Goal: Task Accomplishment & Management: Manage account settings

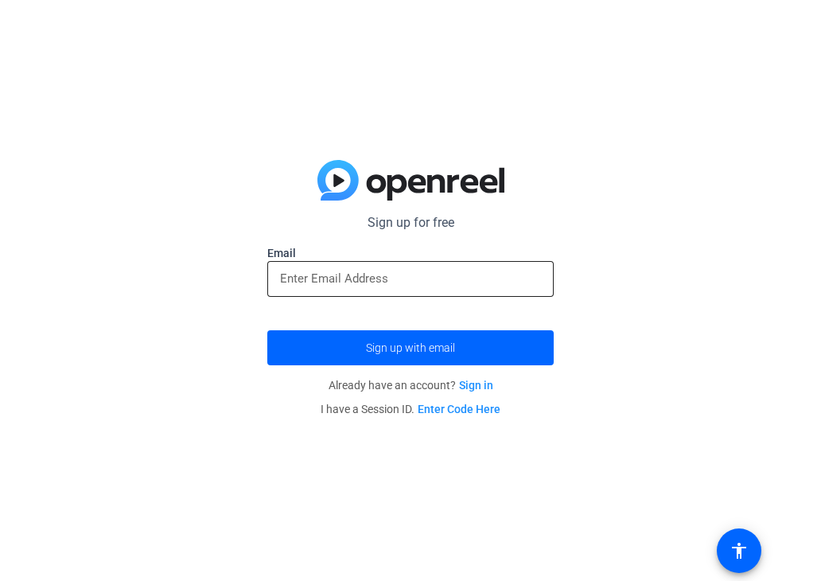
click at [334, 276] on input "email" at bounding box center [410, 278] width 261 height 19
type input "[EMAIL_ADDRESS][DOMAIN_NAME]"
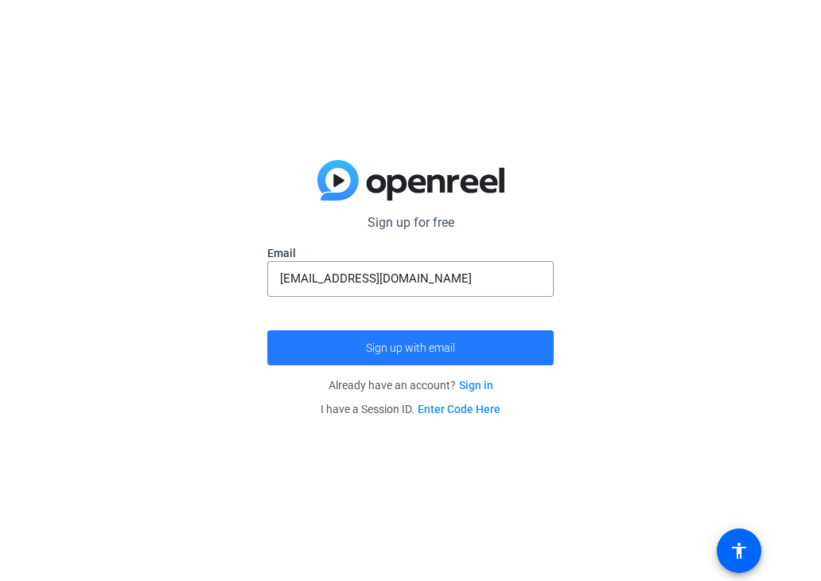
click at [353, 351] on span "submit" at bounding box center [410, 348] width 287 height 38
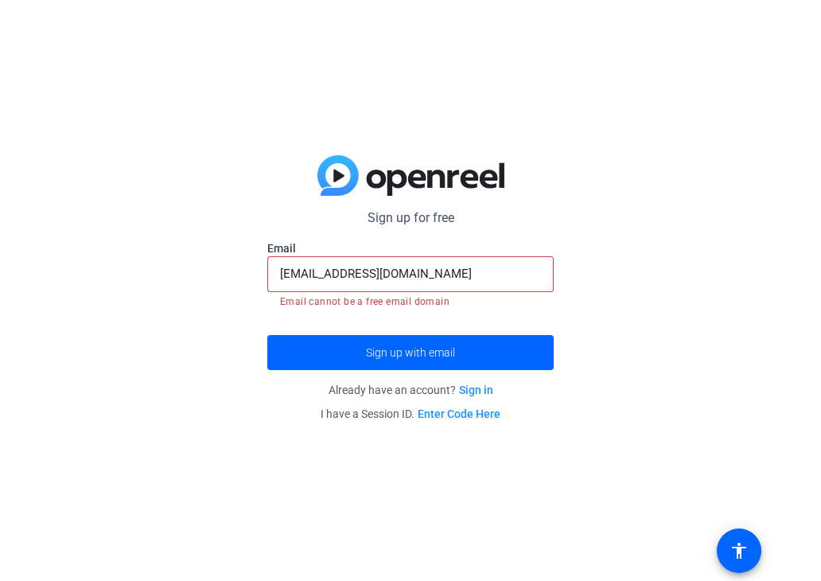
click at [175, 379] on div "Sign up for free [EMAIL_ADDRESS][DOMAIN_NAME] Email [EMAIL_ADDRESS][DOMAIN_NAME…" at bounding box center [410, 290] width 821 height 581
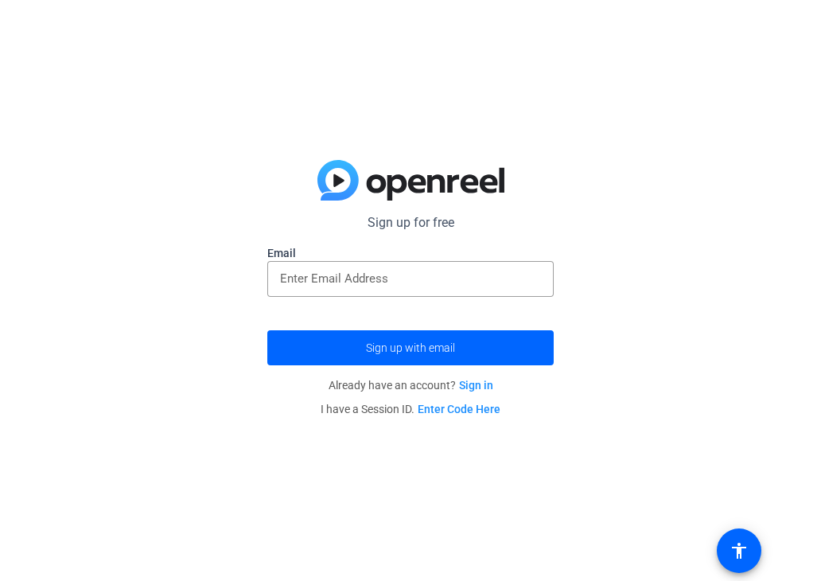
click at [482, 384] on link "Sign in" at bounding box center [476, 385] width 34 height 13
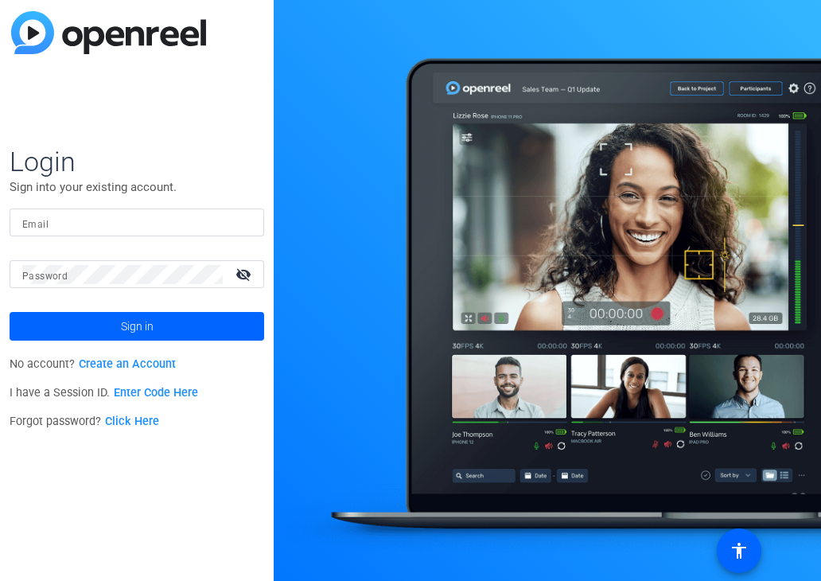
click at [127, 214] on input "Email" at bounding box center [136, 222] width 229 height 19
type input "[EMAIL_ADDRESS][DOMAIN_NAME]"
click at [249, 273] on mat-icon "visibility_off" at bounding box center [245, 274] width 38 height 23
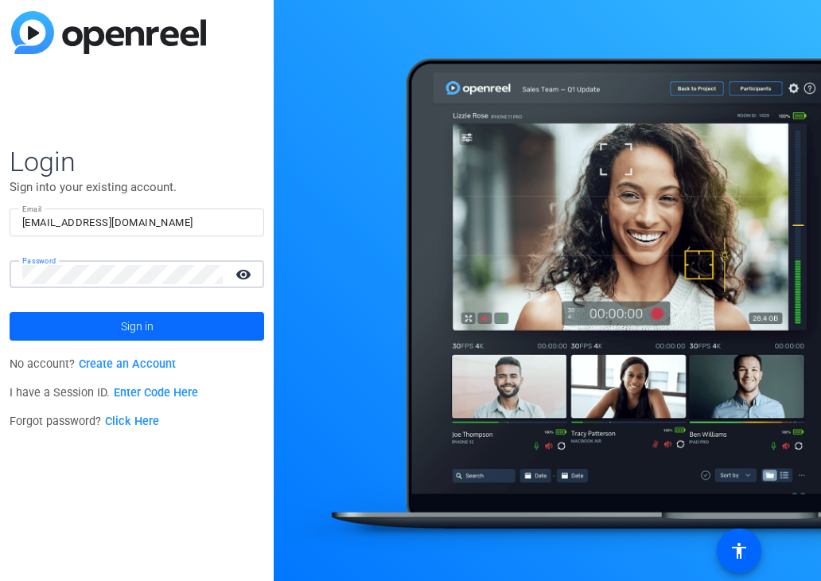
click at [145, 320] on span "Sign in" at bounding box center [137, 326] width 33 height 40
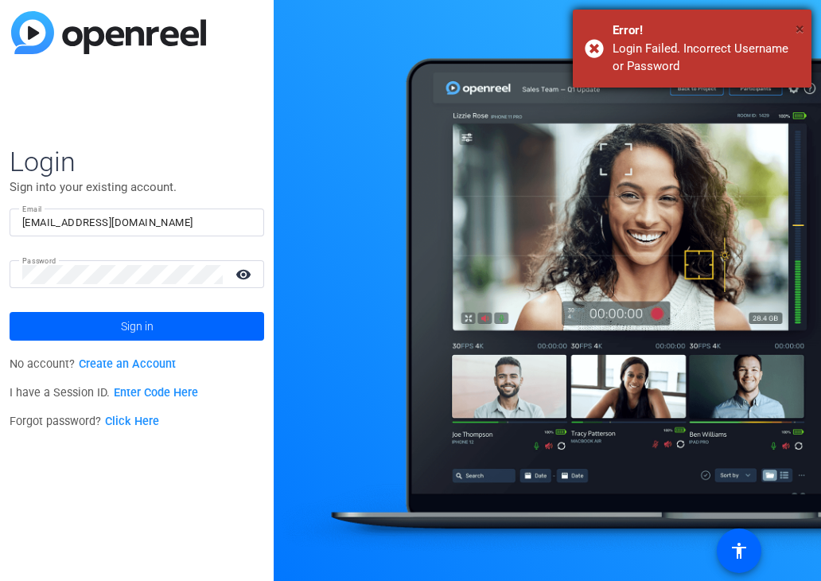
click at [800, 25] on span "×" at bounding box center [800, 28] width 9 height 19
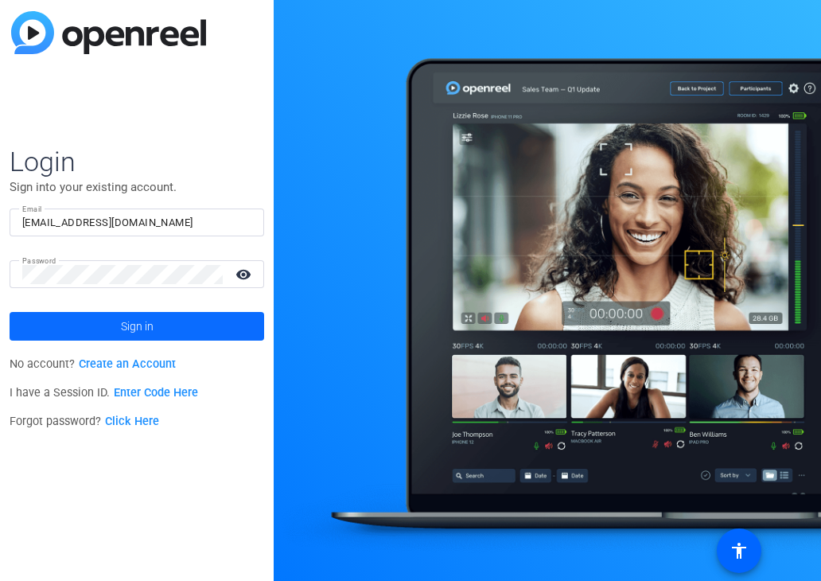
click at [131, 326] on span "Sign in" at bounding box center [137, 326] width 33 height 40
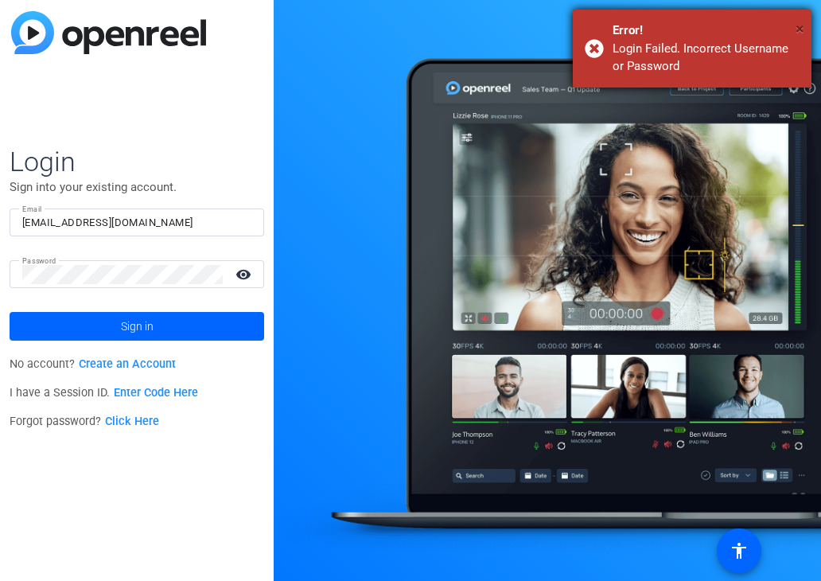
click at [802, 25] on span "×" at bounding box center [800, 28] width 9 height 19
